Goal: Transaction & Acquisition: Purchase product/service

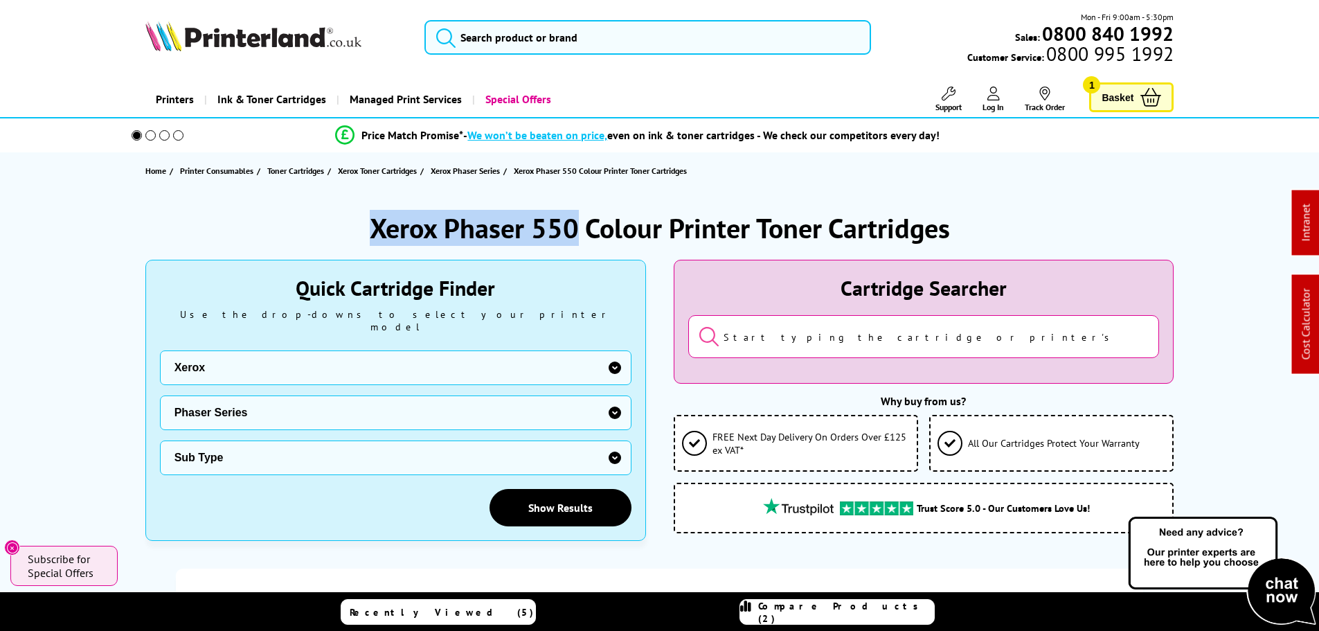
drag, startPoint x: 576, startPoint y: 217, endPoint x: 302, endPoint y: 181, distance: 275.8
click at [319, 224] on div "Xerox Phaser 550 Colour Printer Toner Cartridges" at bounding box center [659, 228] width 1029 height 36
copy h1 "Xerox Phaser 550"
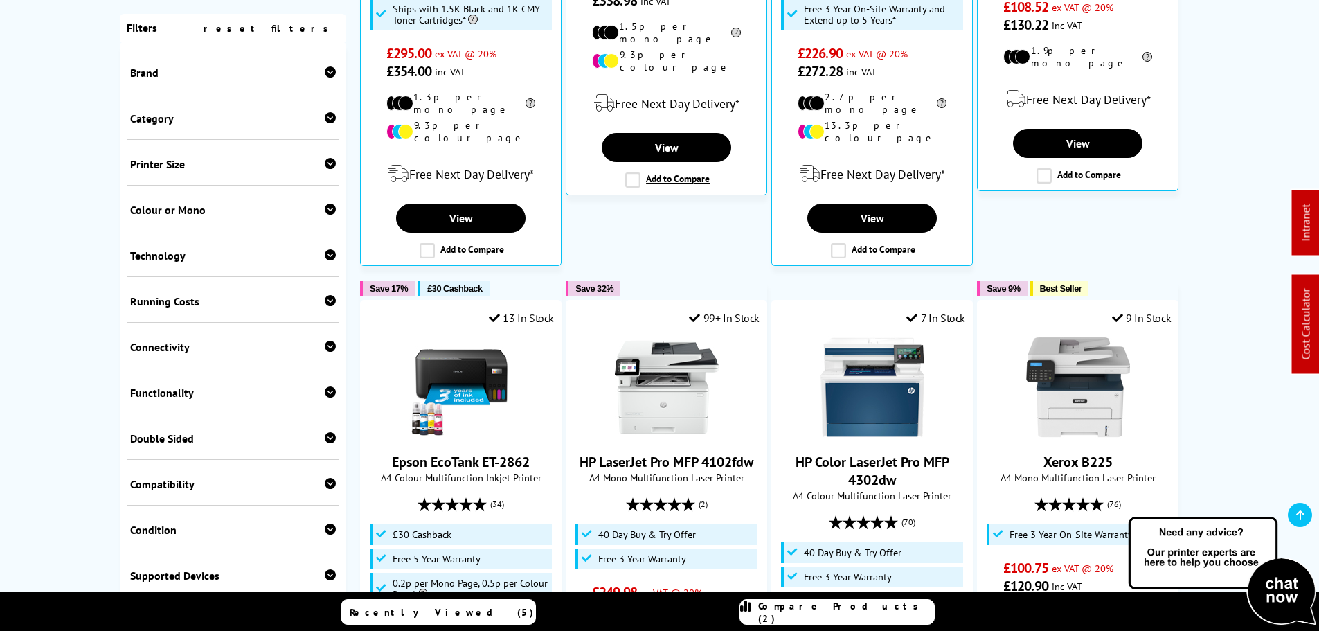
scroll to position [415, 0]
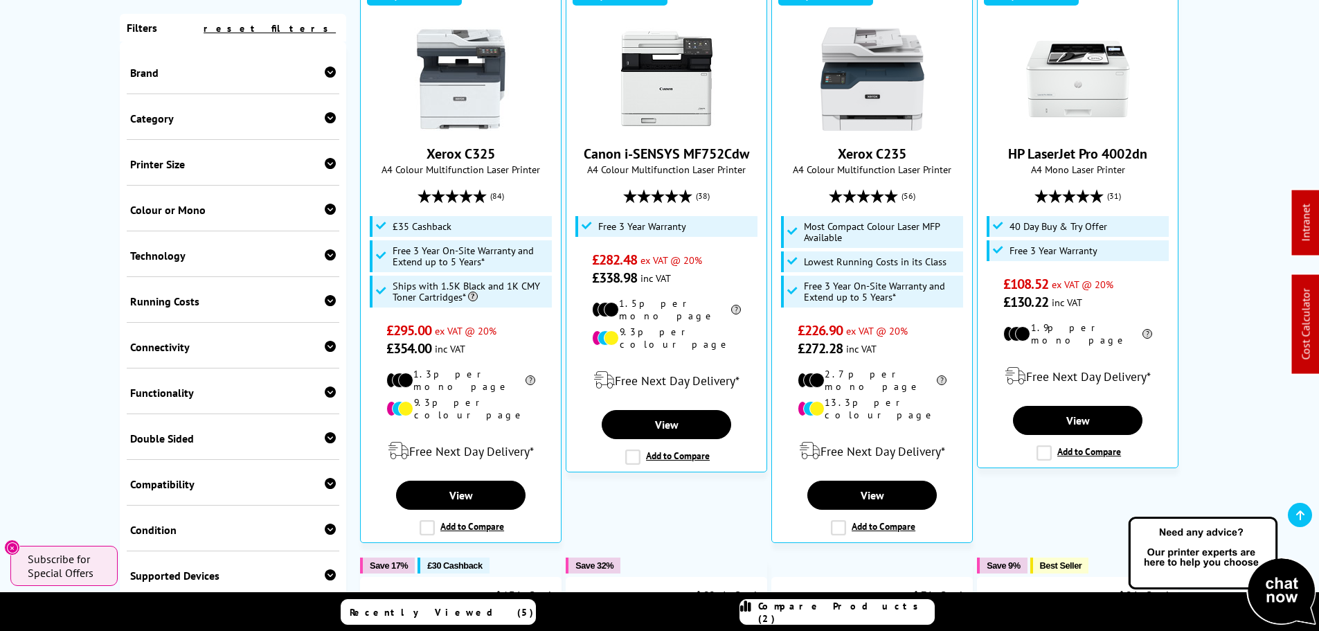
click at [201, 78] on div "Brand" at bounding box center [233, 73] width 206 height 14
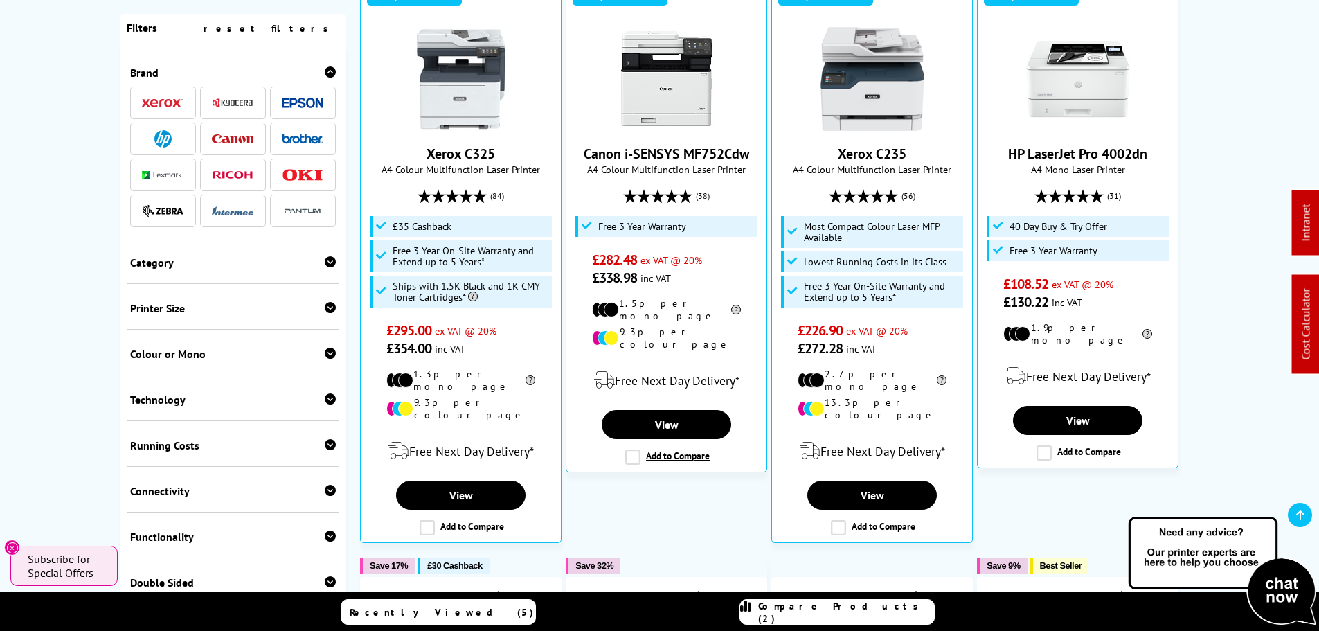
click at [201, 78] on div "Brand" at bounding box center [233, 73] width 206 height 14
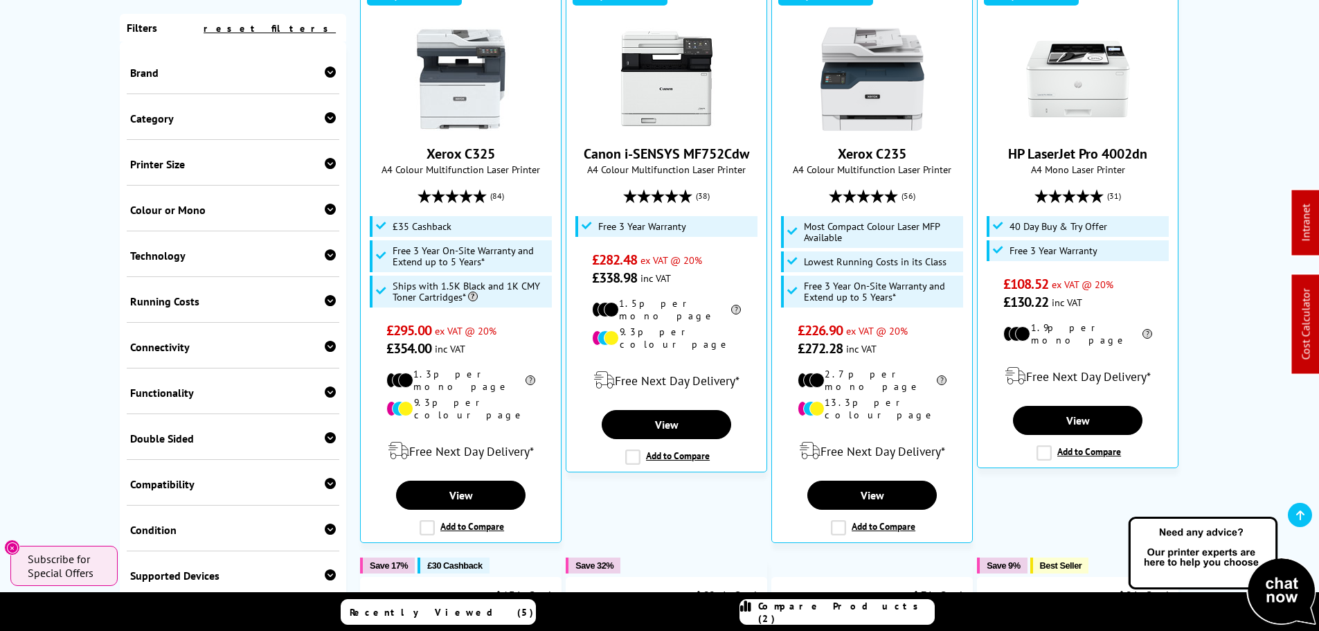
click at [149, 154] on div "Printer Size A2 A3 A4" at bounding box center [233, 163] width 213 height 46
click at [151, 160] on div "Printer Size" at bounding box center [233, 164] width 206 height 14
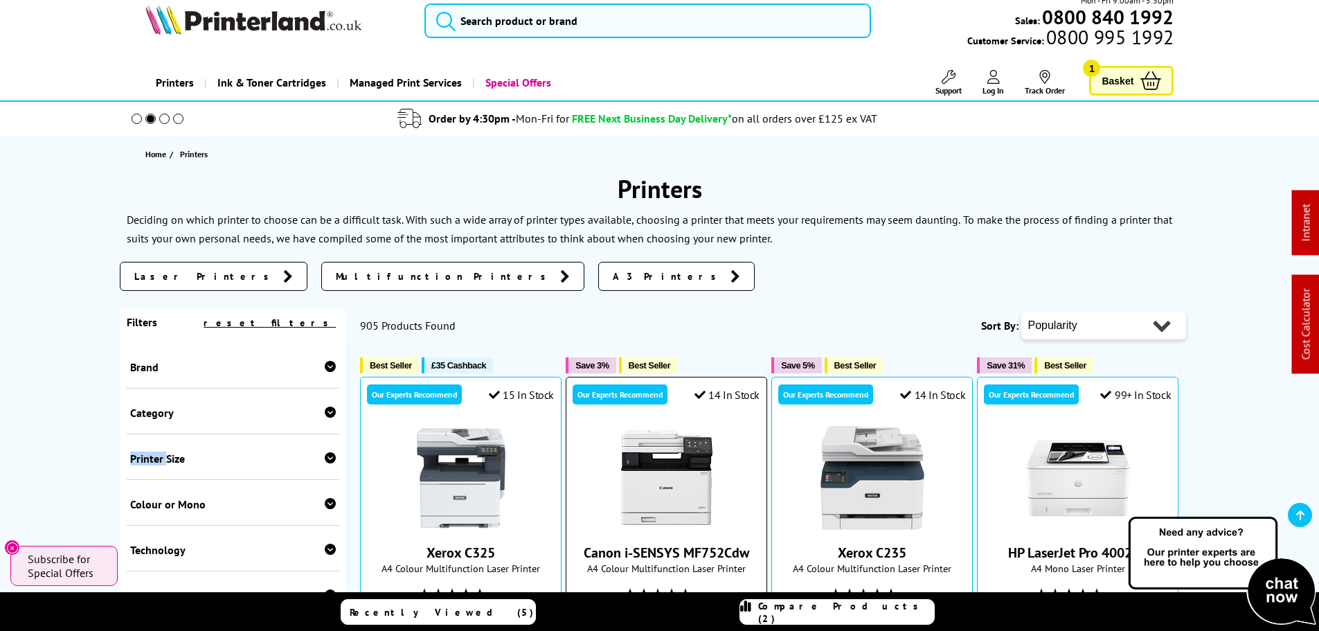
scroll to position [0, 0]
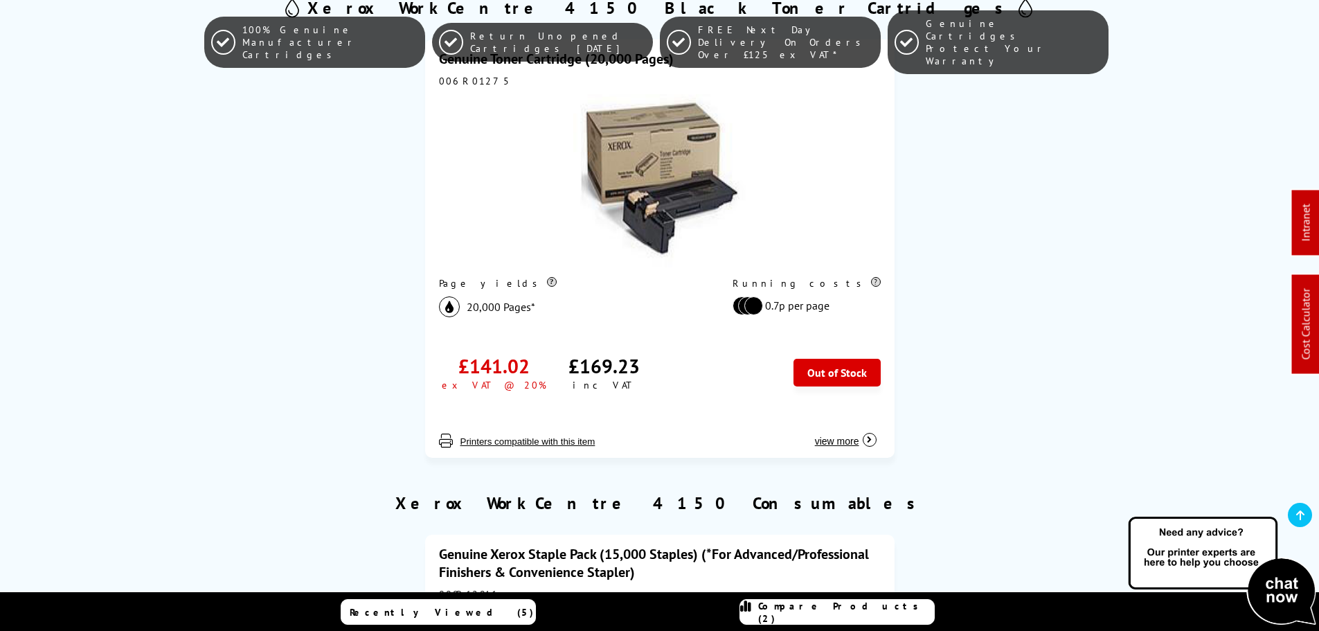
scroll to position [208, 0]
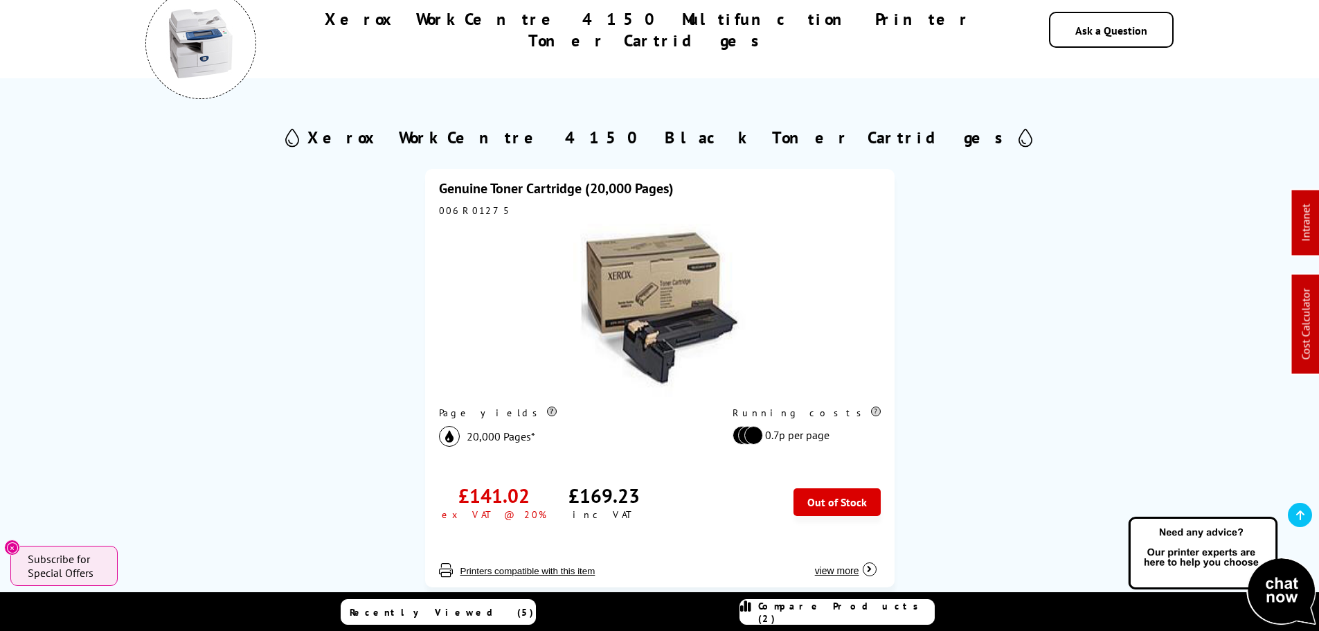
click at [523, 189] on link "Genuine Toner Cartridge (20,000 Pages)" at bounding box center [556, 188] width 235 height 18
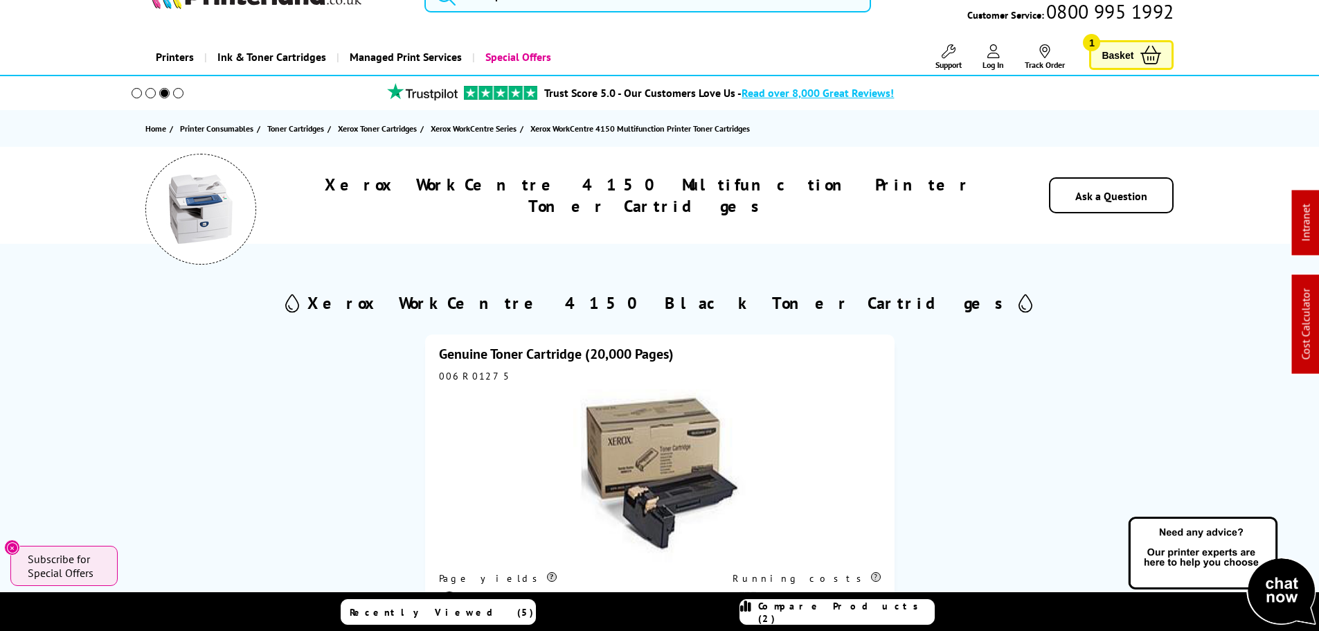
scroll to position [0, 0]
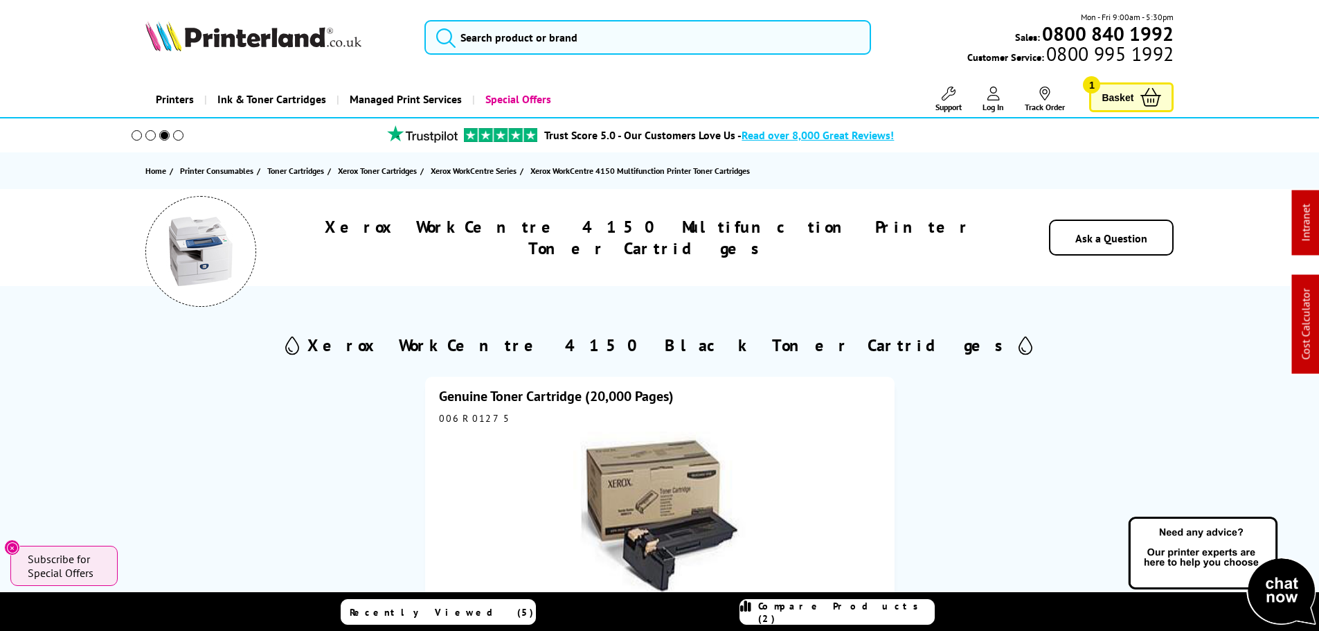
click at [465, 417] on div "006R01275" at bounding box center [660, 418] width 442 height 12
copy div "006R01275"
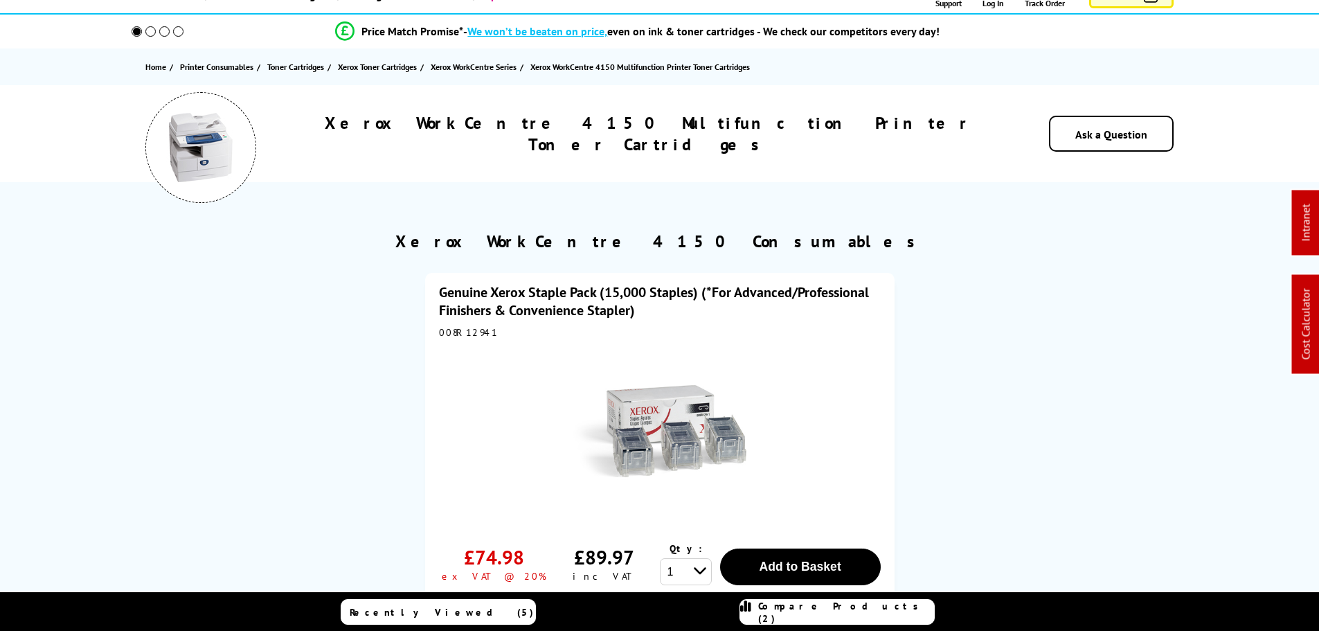
scroll to position [138, 0]
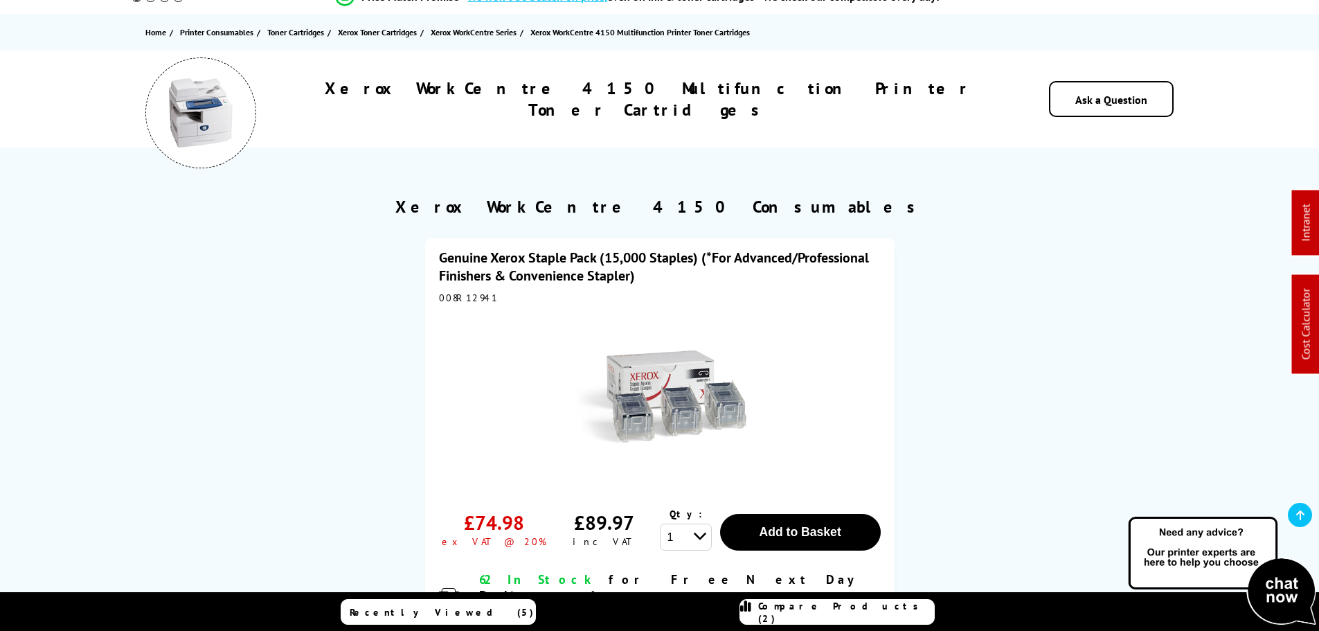
click at [527, 268] on link "Genuine Xerox Staple Pack (15,000 Staples) (*For Advanced/Professional Finisher…" at bounding box center [654, 267] width 430 height 36
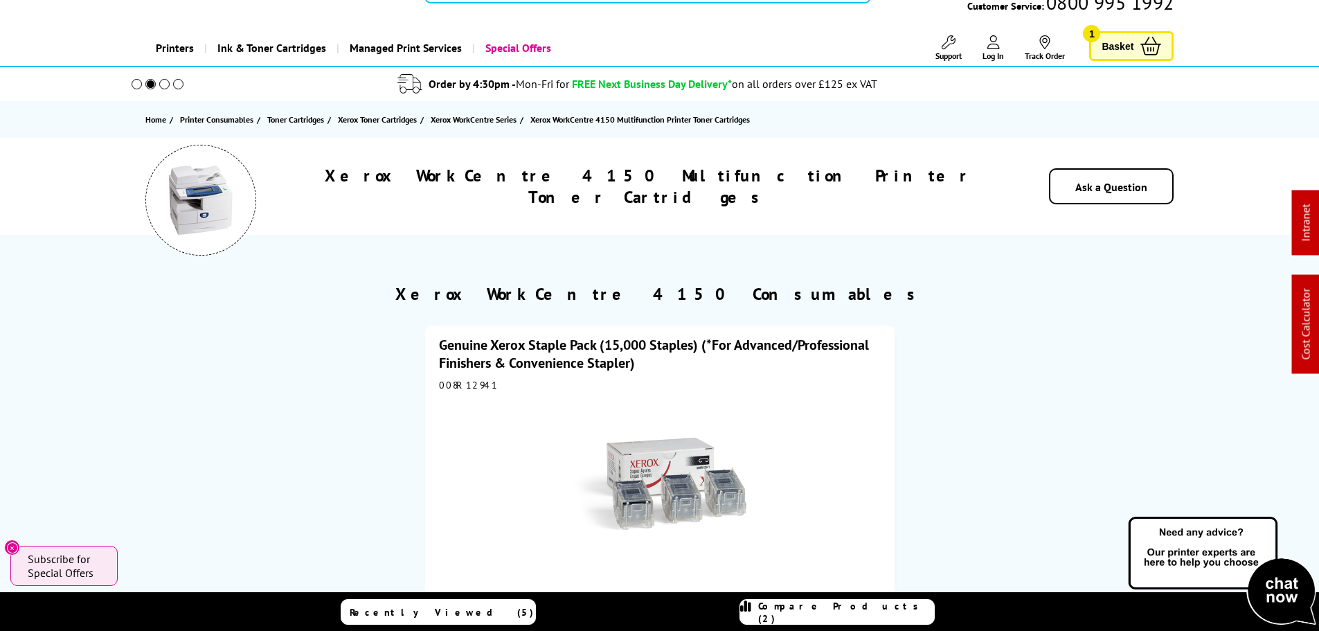
scroll to position [0, 0]
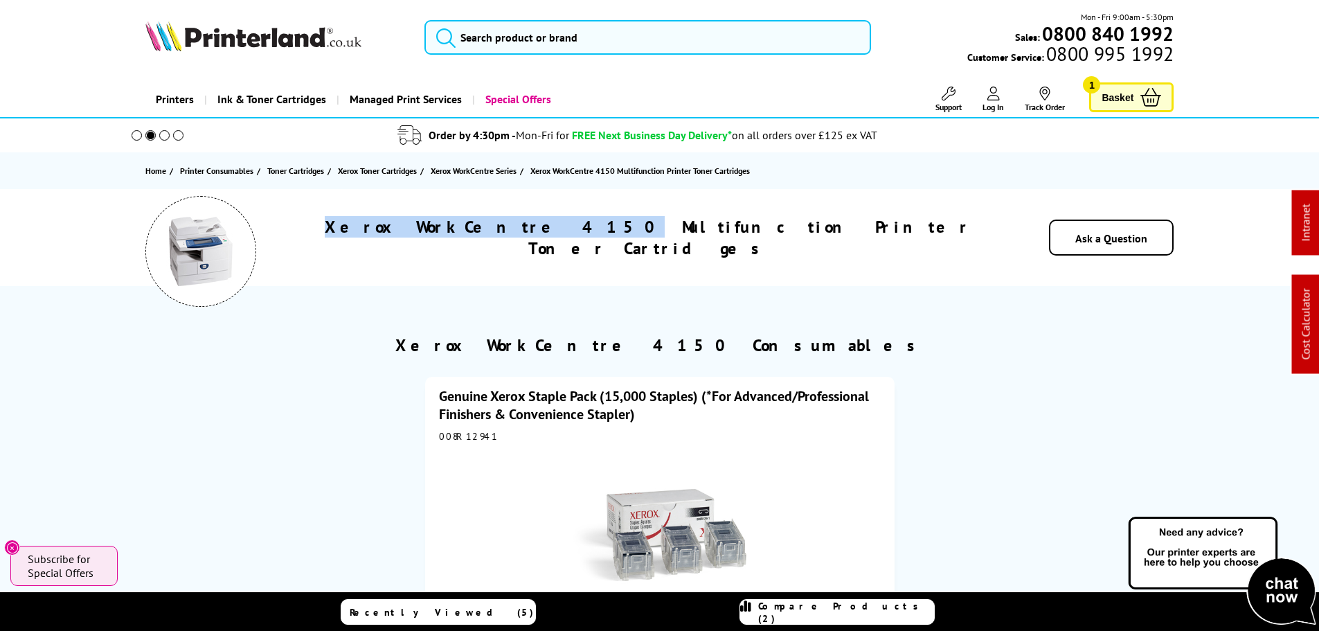
drag, startPoint x: 591, startPoint y: 235, endPoint x: 298, endPoint y: 215, distance: 294.1
click at [303, 230] on div "Xerox WorkCentre 4150 Multifunction Printer Toner Cartridges" at bounding box center [648, 237] width 700 height 43
copy h1 "Xerox WorkCentre 4150"
